Goal: Navigation & Orientation: Find specific page/section

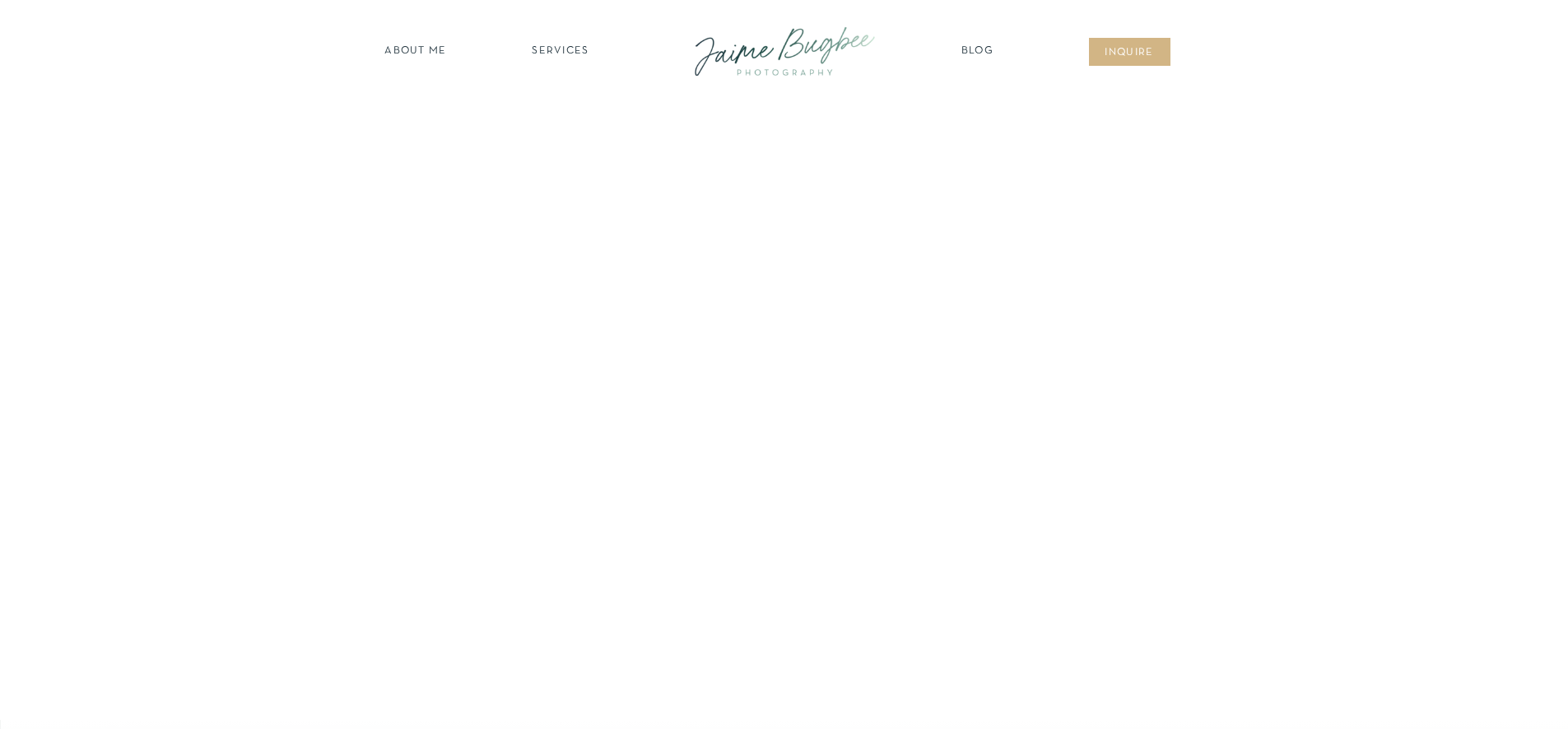
click at [569, 49] on nav "SERVICES" at bounding box center [560, 51] width 93 height 17
click at [573, 140] on nav "families" at bounding box center [560, 142] width 126 height 16
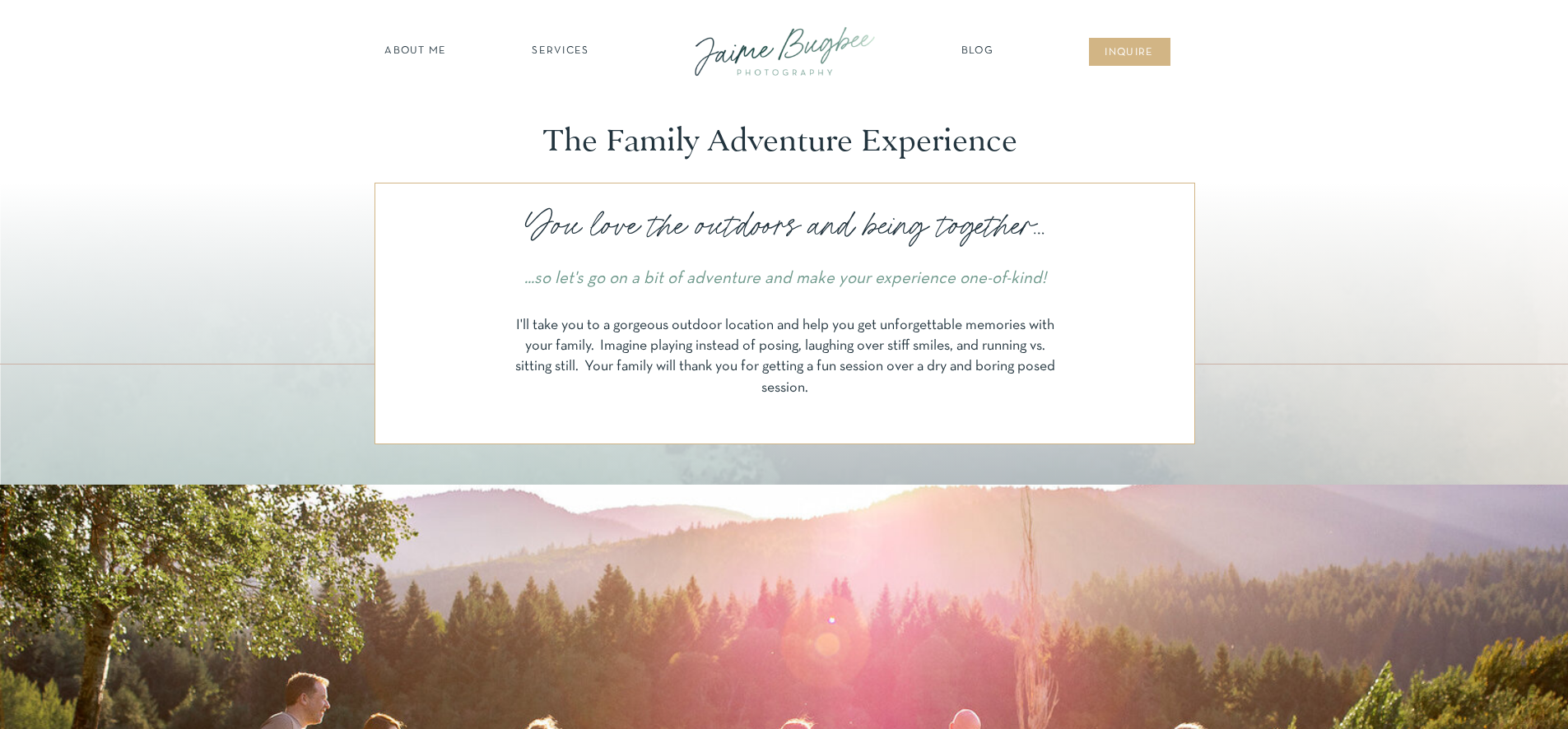
click at [567, 49] on nav "SERVICES" at bounding box center [560, 51] width 93 height 17
click at [567, 163] on nav "BUSINESSES" at bounding box center [560, 166] width 126 height 16
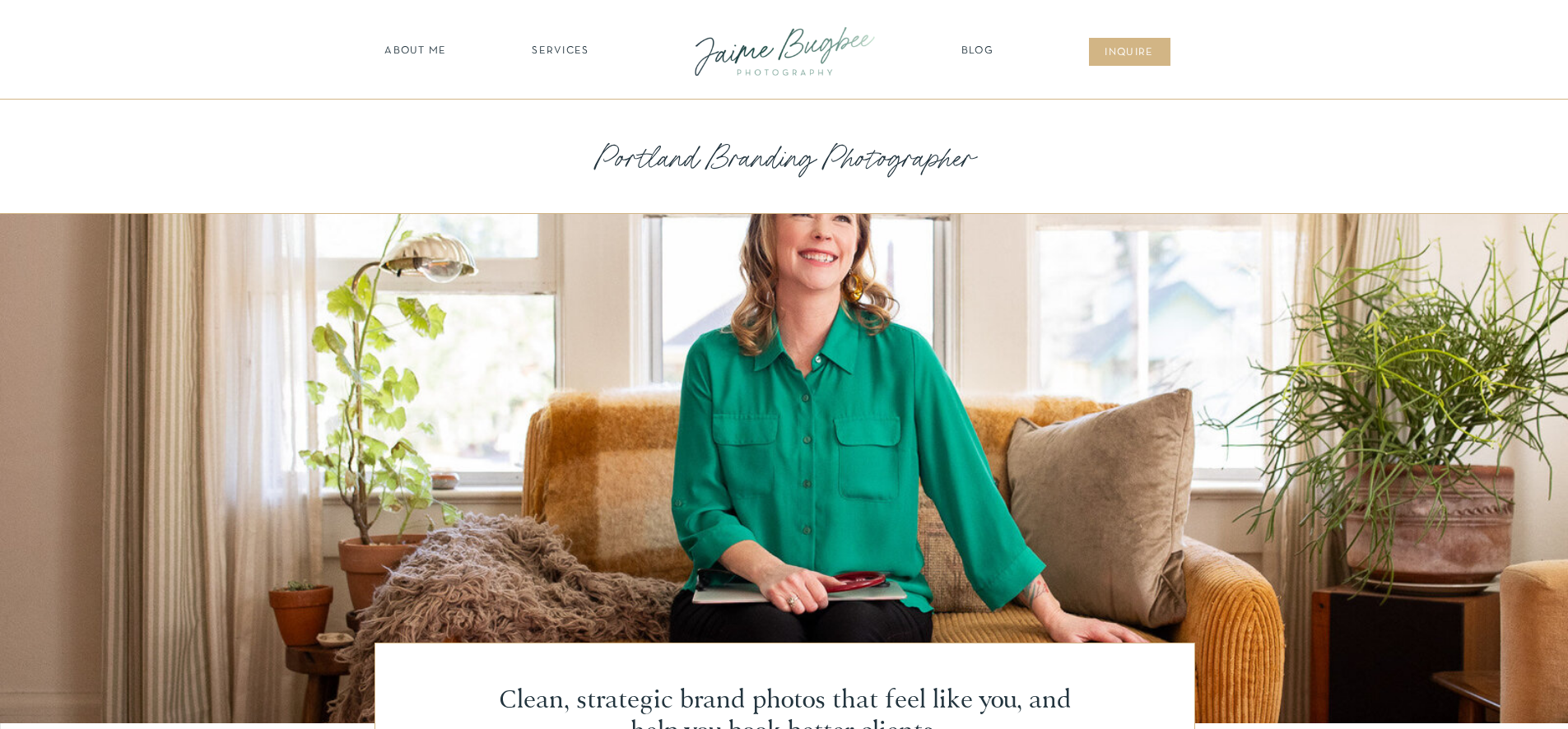
click at [424, 49] on nav "about ME" at bounding box center [415, 51] width 72 height 17
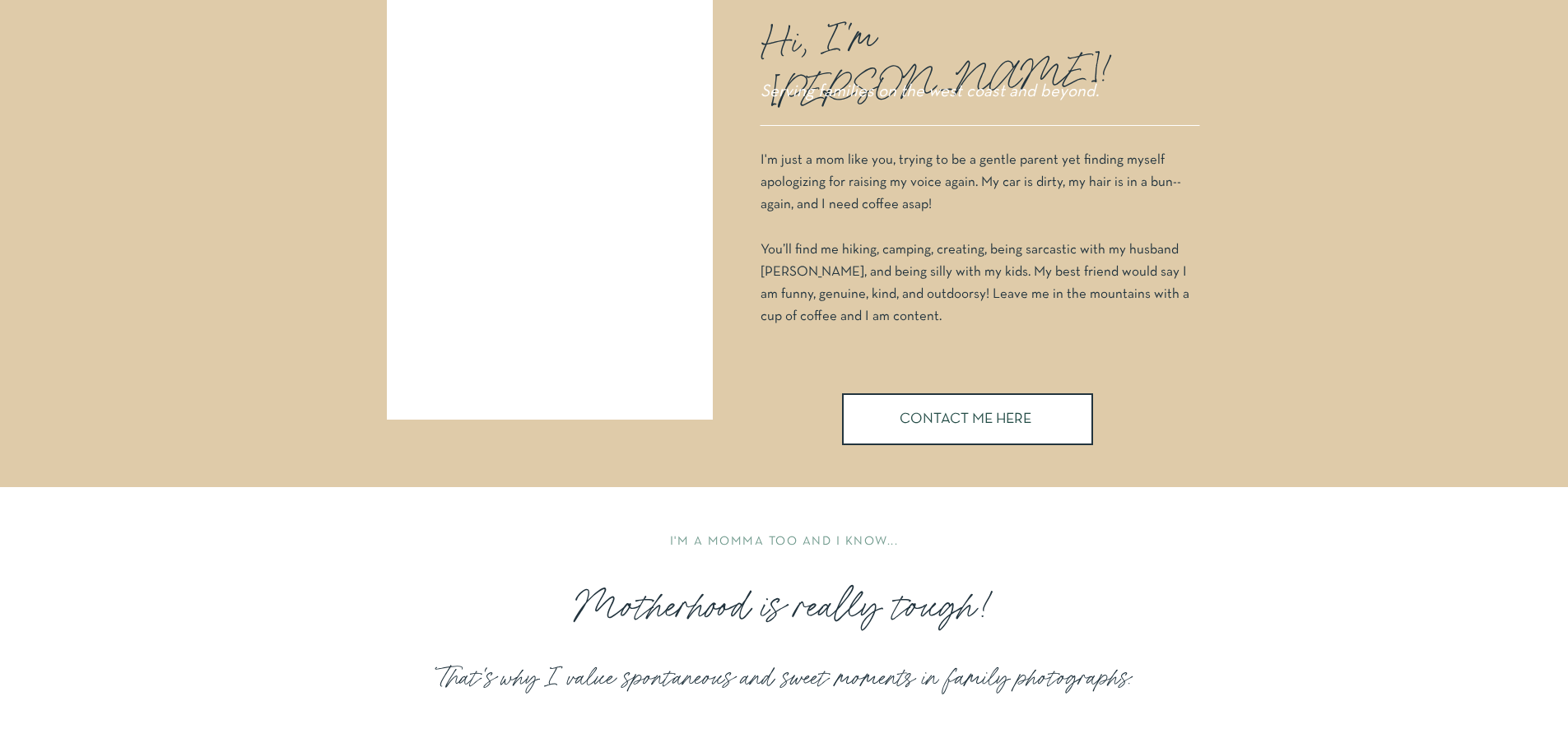
scroll to position [224, 0]
